Goal: Ask a question

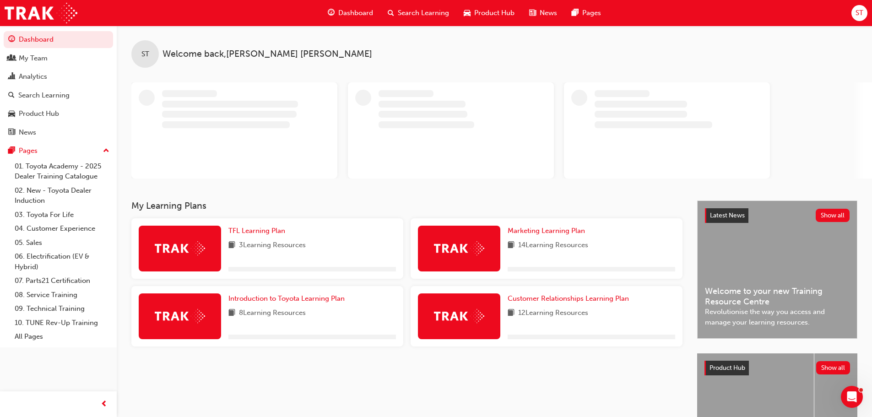
click at [858, 17] on span "ST" at bounding box center [859, 13] width 8 height 11
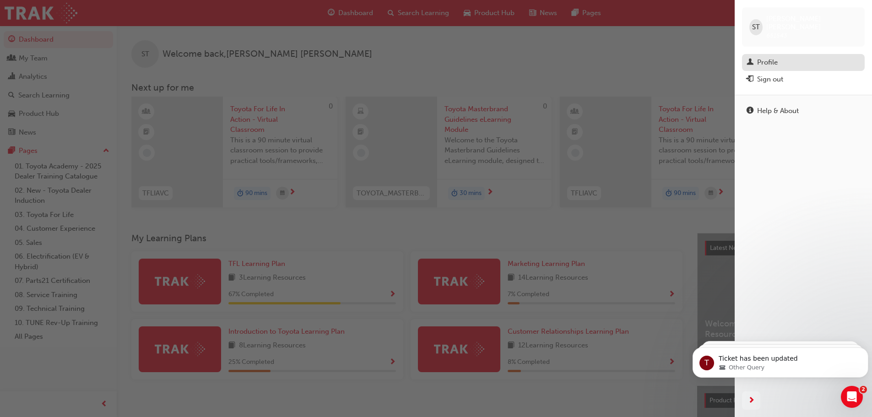
click at [772, 57] on div "Profile" at bounding box center [767, 62] width 21 height 11
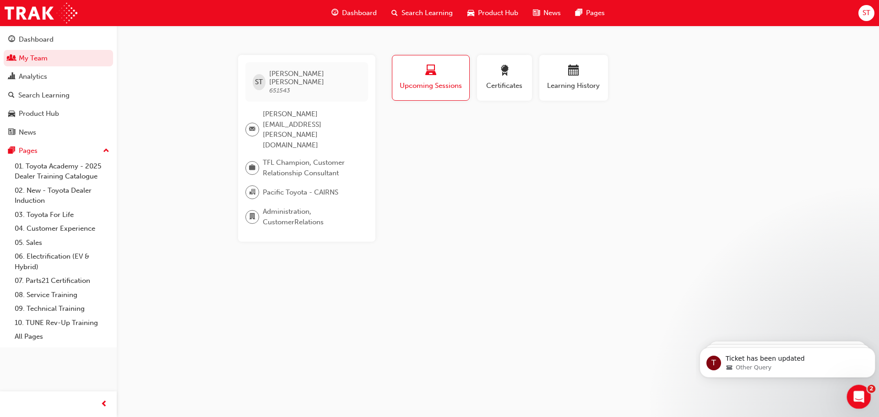
click at [864, 396] on div "Open Intercom Messenger" at bounding box center [857, 395] width 30 height 30
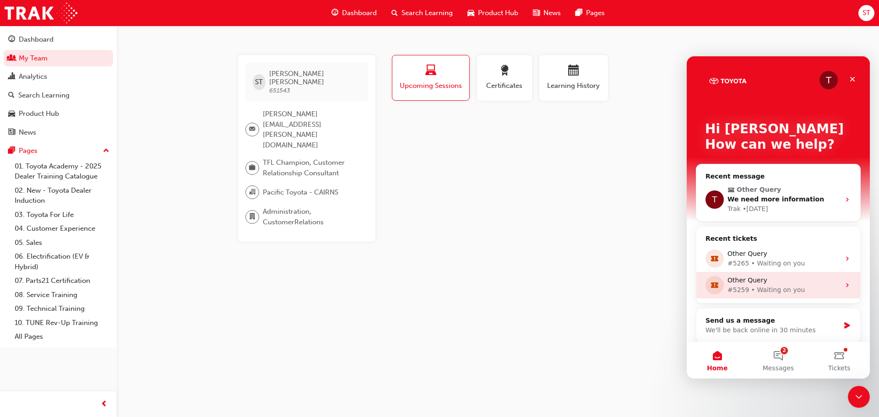
click at [793, 286] on div "#5259 • Waiting on you" at bounding box center [783, 290] width 113 height 10
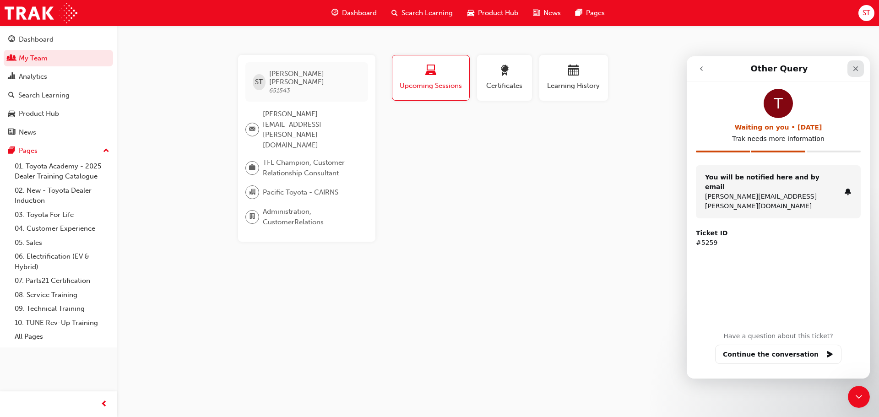
click at [851, 70] on div "Close" at bounding box center [855, 68] width 16 height 16
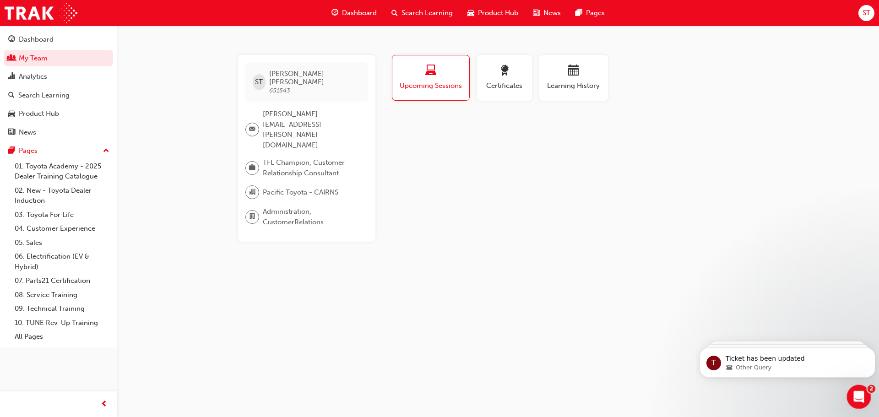
click at [858, 399] on icon "Open Intercom Messenger" at bounding box center [857, 395] width 15 height 15
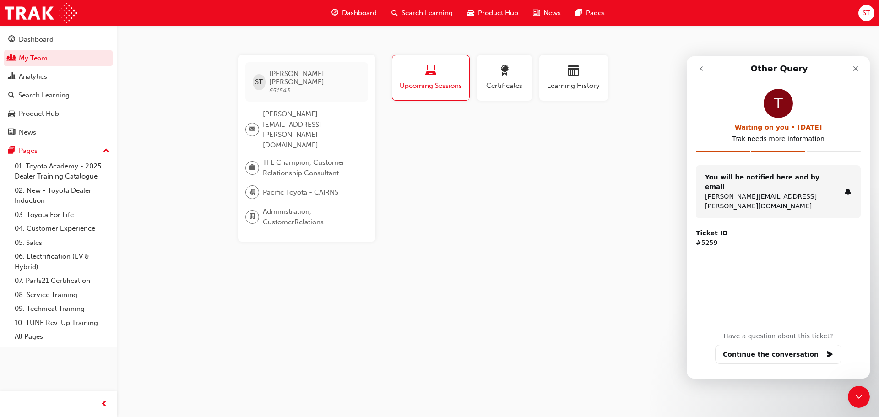
click at [697, 65] on button "go back" at bounding box center [700, 68] width 17 height 17
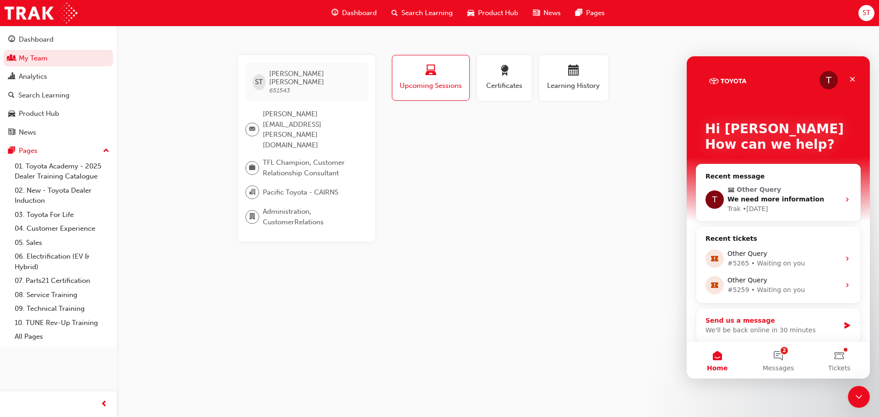
click at [785, 318] on div "Send us a message" at bounding box center [772, 321] width 134 height 10
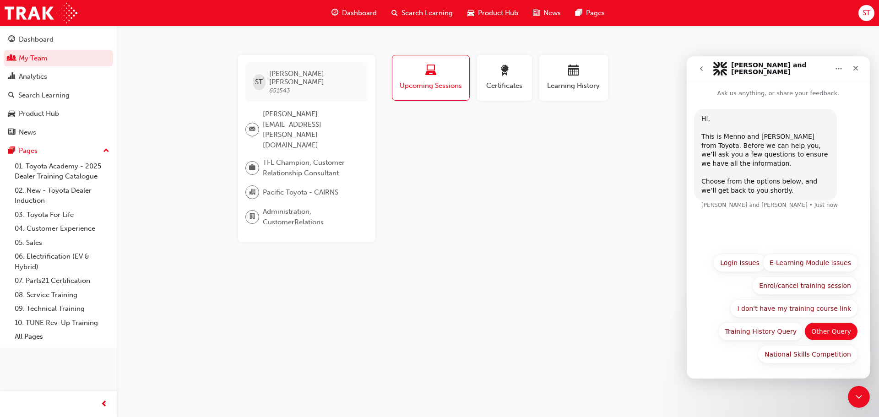
click at [830, 330] on button "Other Query" at bounding box center [831, 331] width 54 height 18
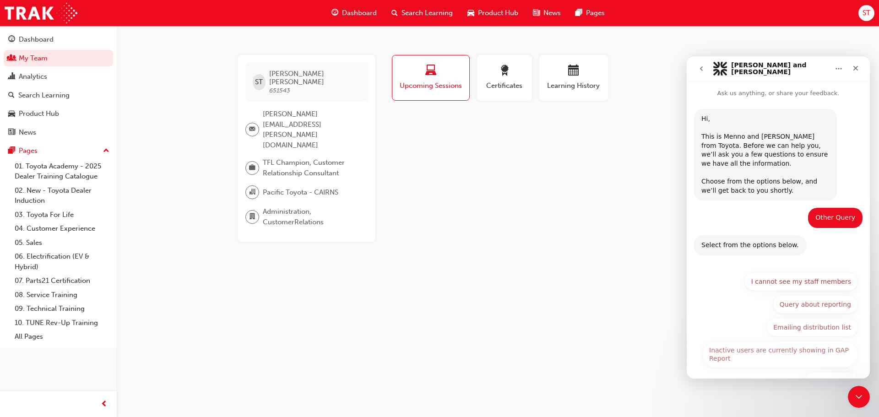
scroll to position [27, 0]
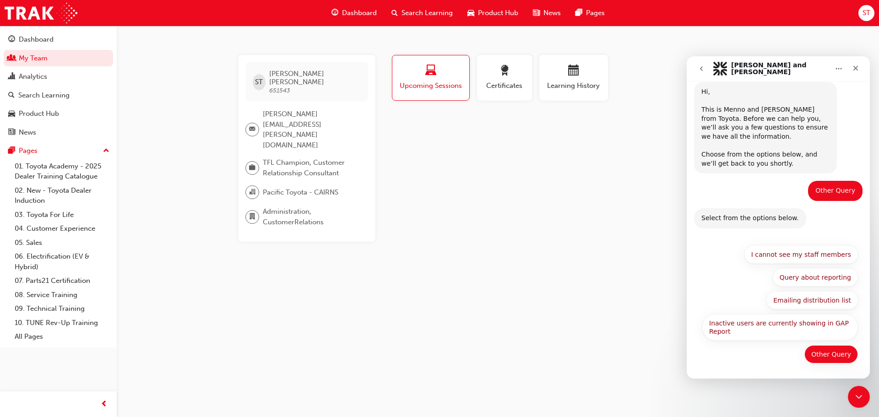
click at [817, 353] on button "Other Query" at bounding box center [831, 354] width 54 height 18
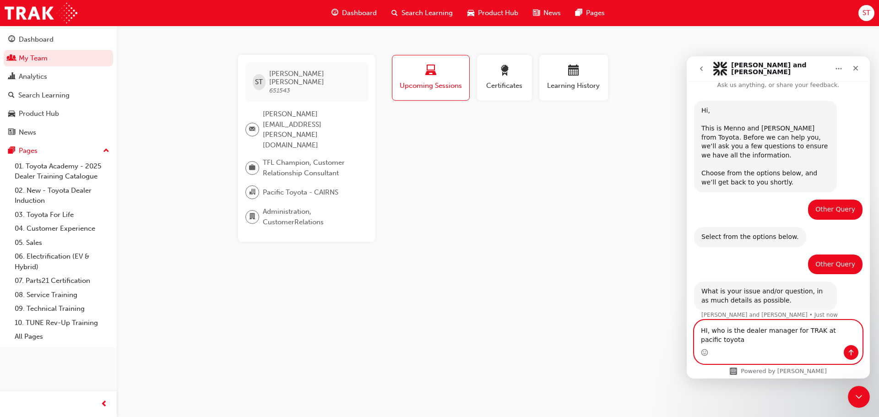
scroll to position [17, 0]
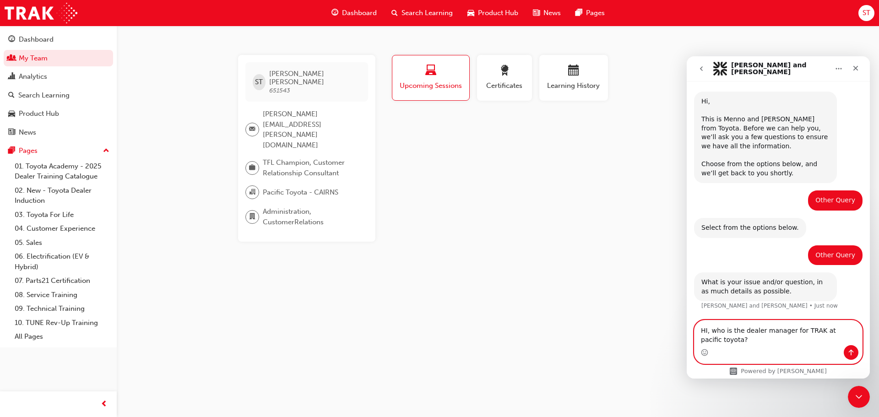
type textarea "HI, who is the dealer manager for TRAK at pacific toyota?"
click at [851, 349] on icon "Send a message…" at bounding box center [850, 352] width 7 height 7
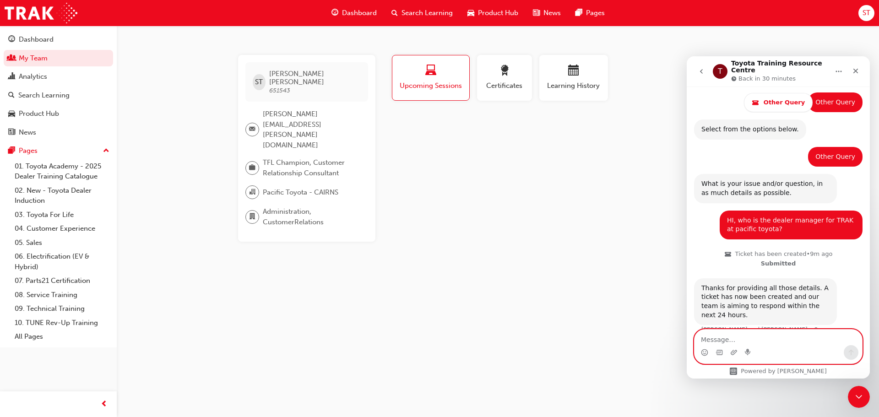
scroll to position [173, 0]
